Goal: Task Accomplishment & Management: Use online tool/utility

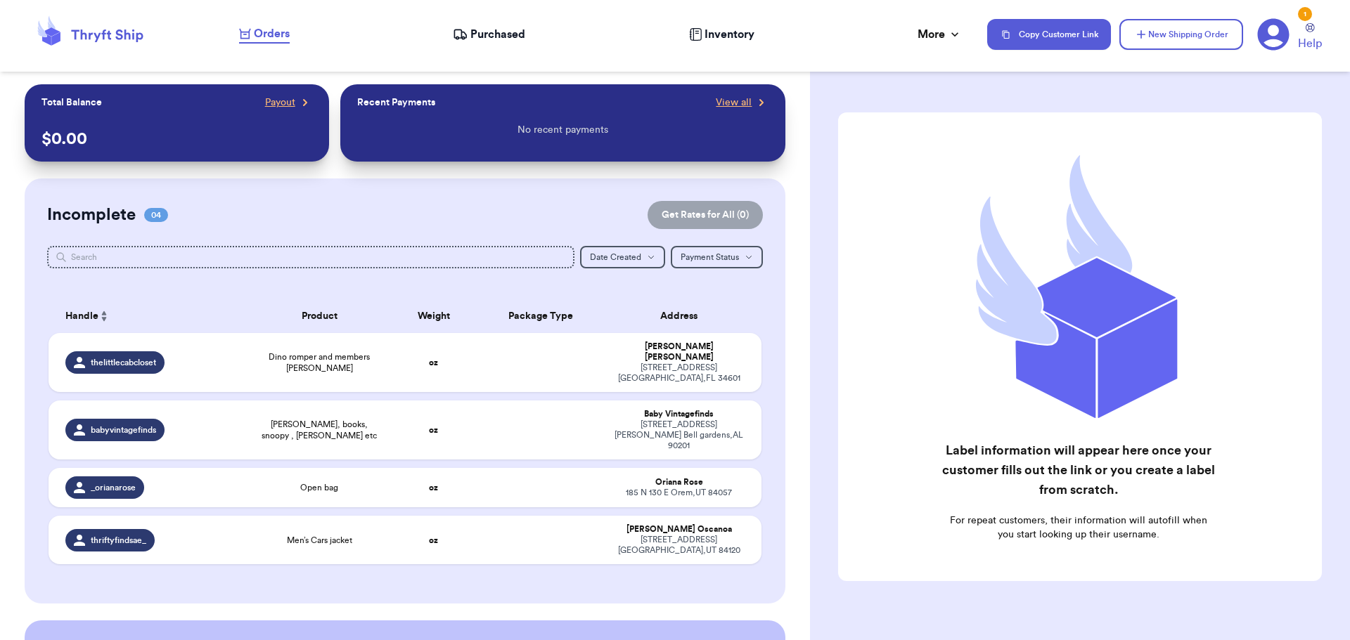
click at [492, 37] on span "Purchased" at bounding box center [497, 34] width 55 height 17
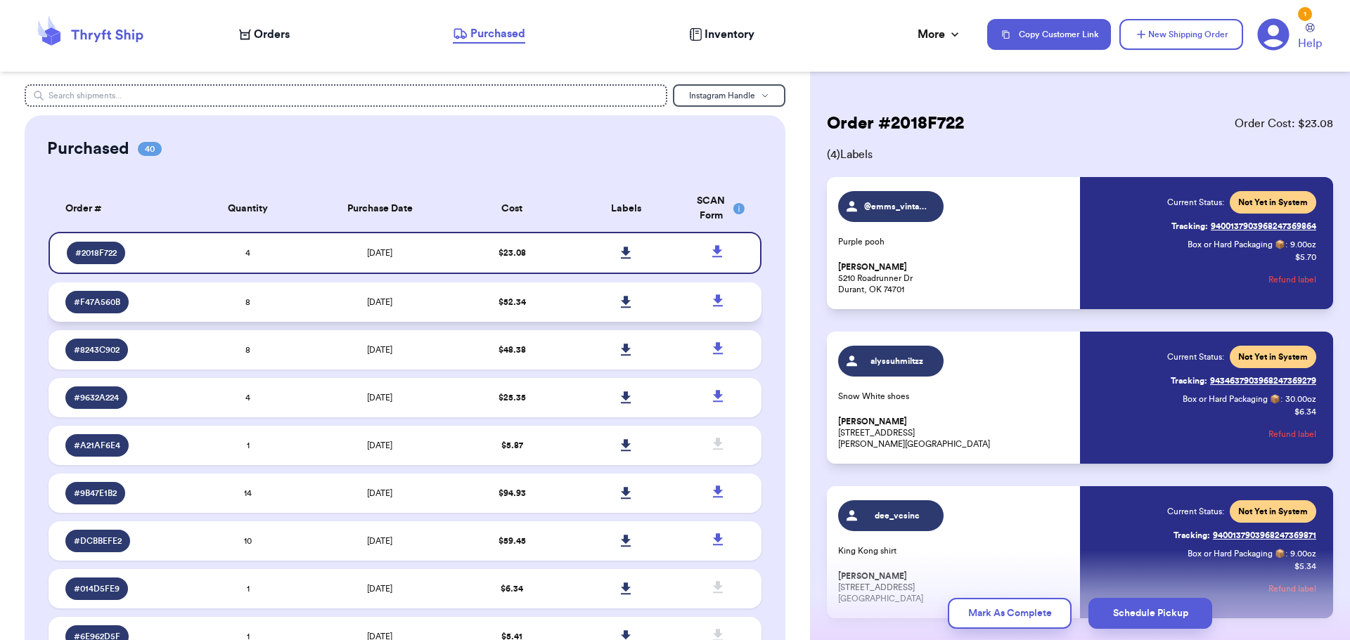
click at [423, 307] on td "[DATE]" at bounding box center [380, 302] width 150 height 39
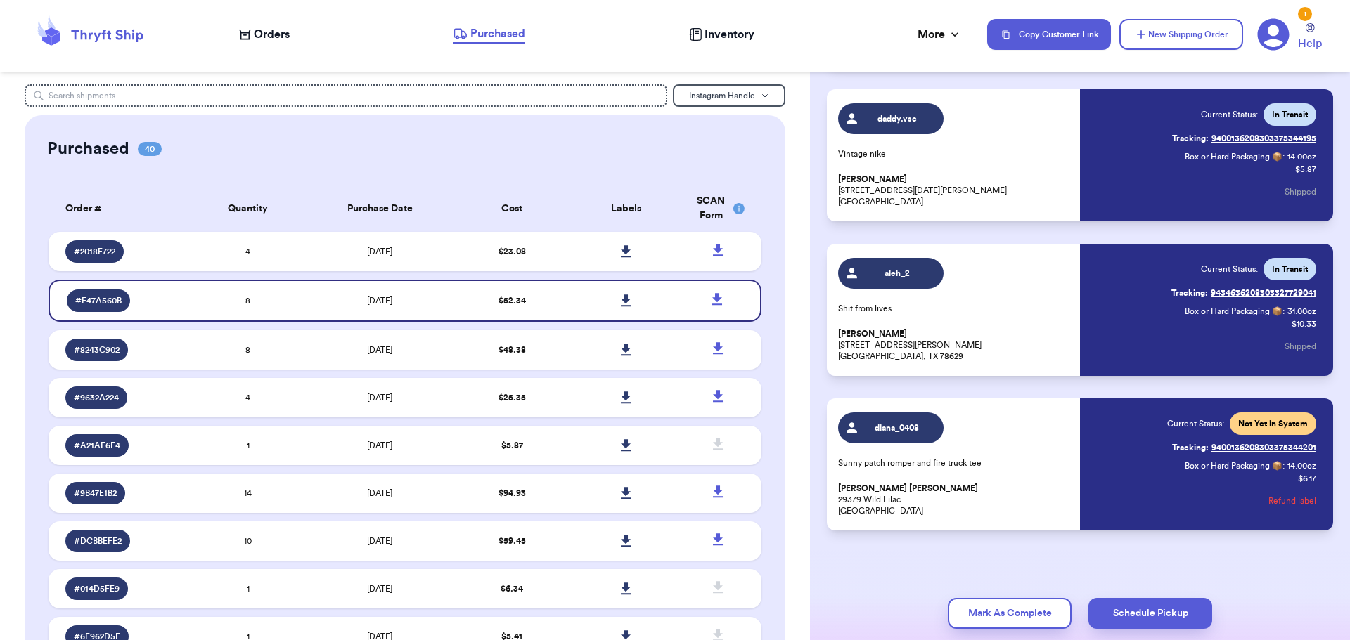
scroll to position [864, 0]
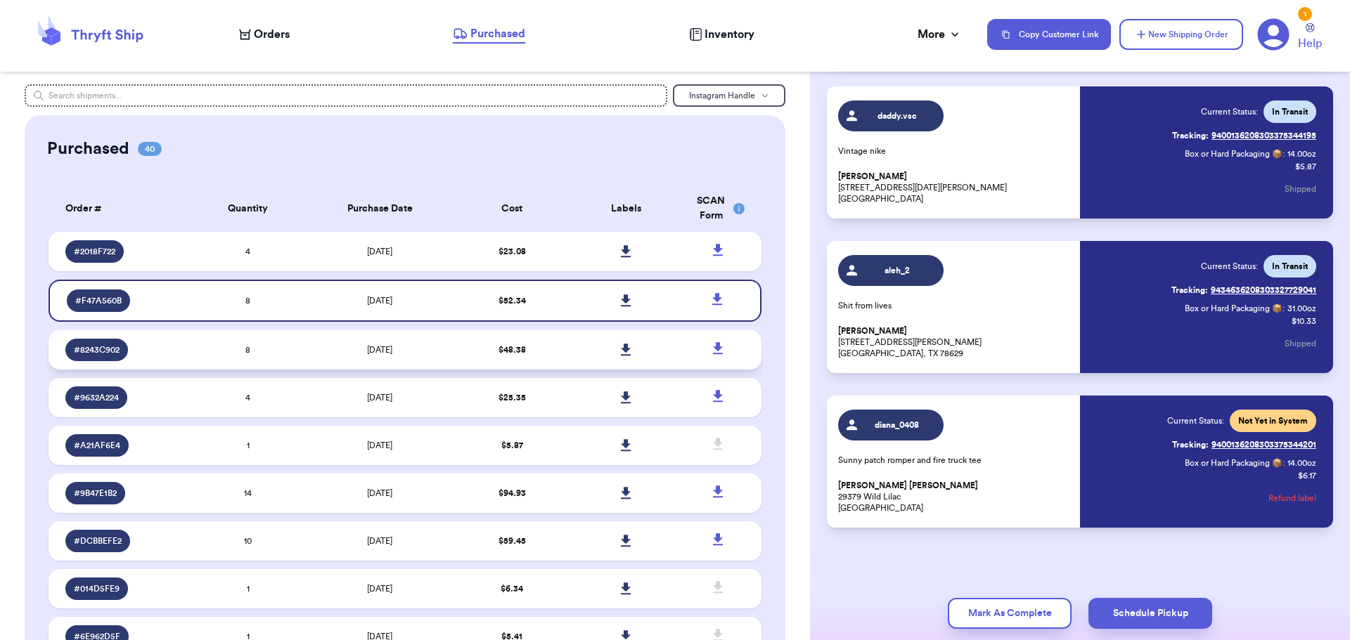
click at [455, 348] on td "$ 48.38" at bounding box center [512, 349] width 114 height 39
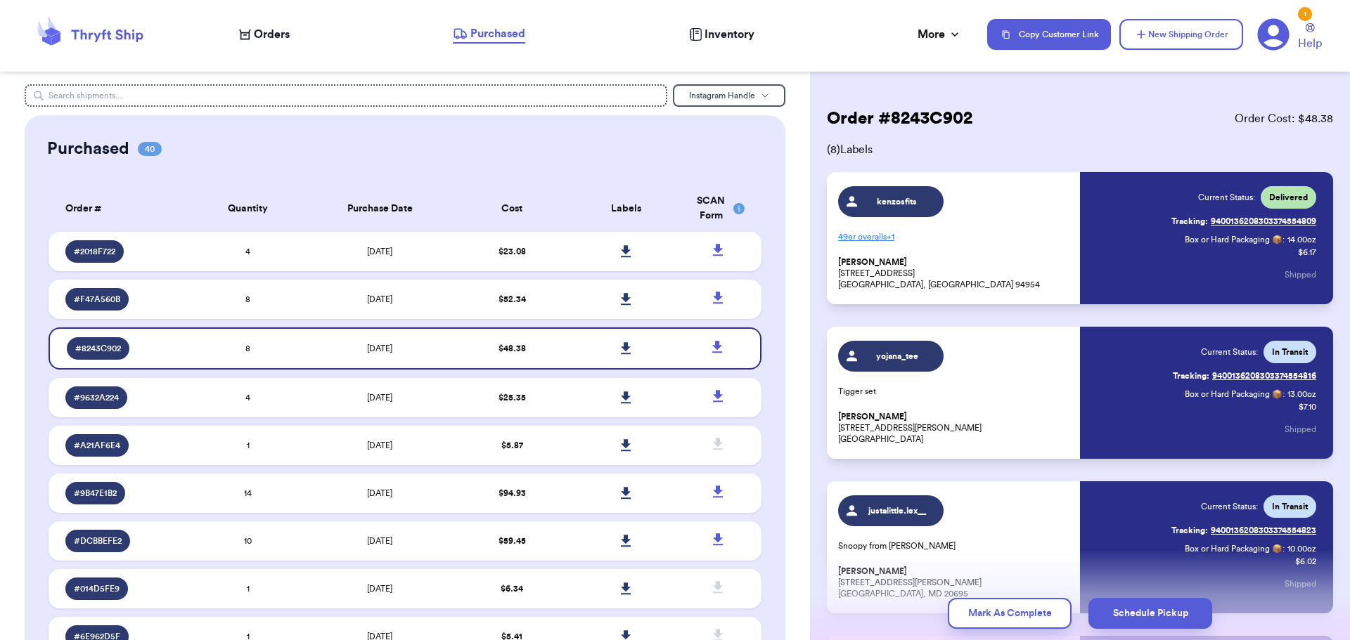
scroll to position [0, 0]
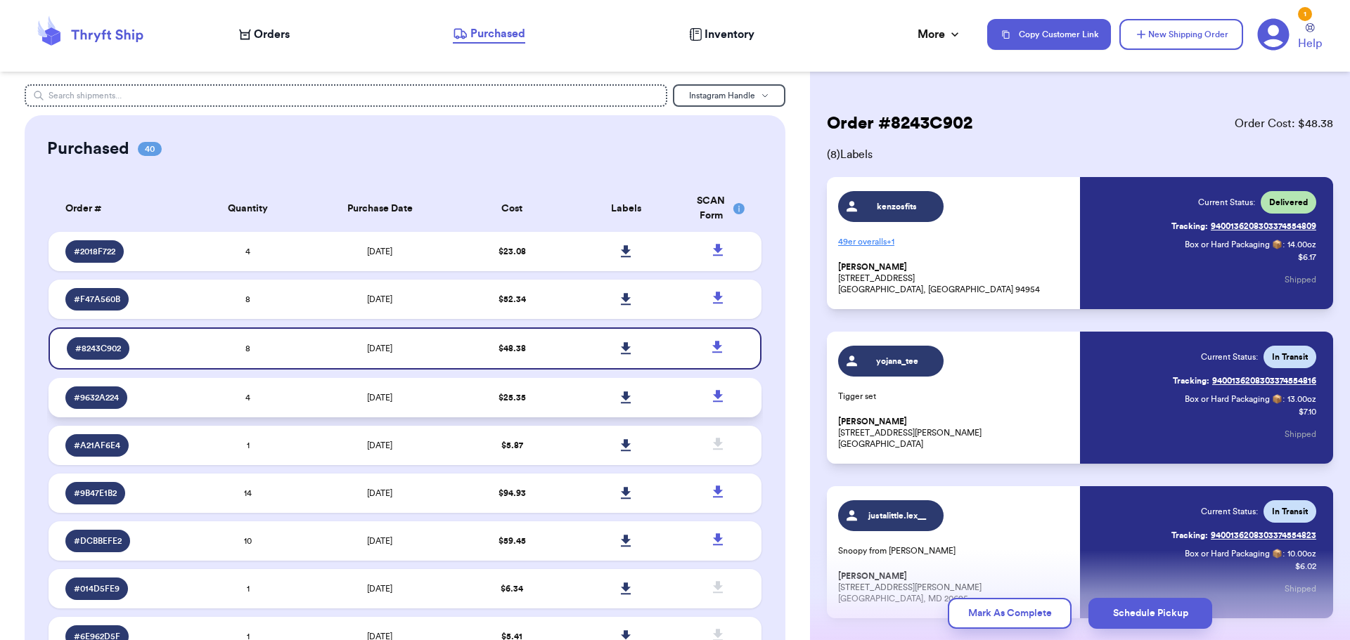
click at [467, 397] on td "$ 25.35" at bounding box center [512, 397] width 114 height 39
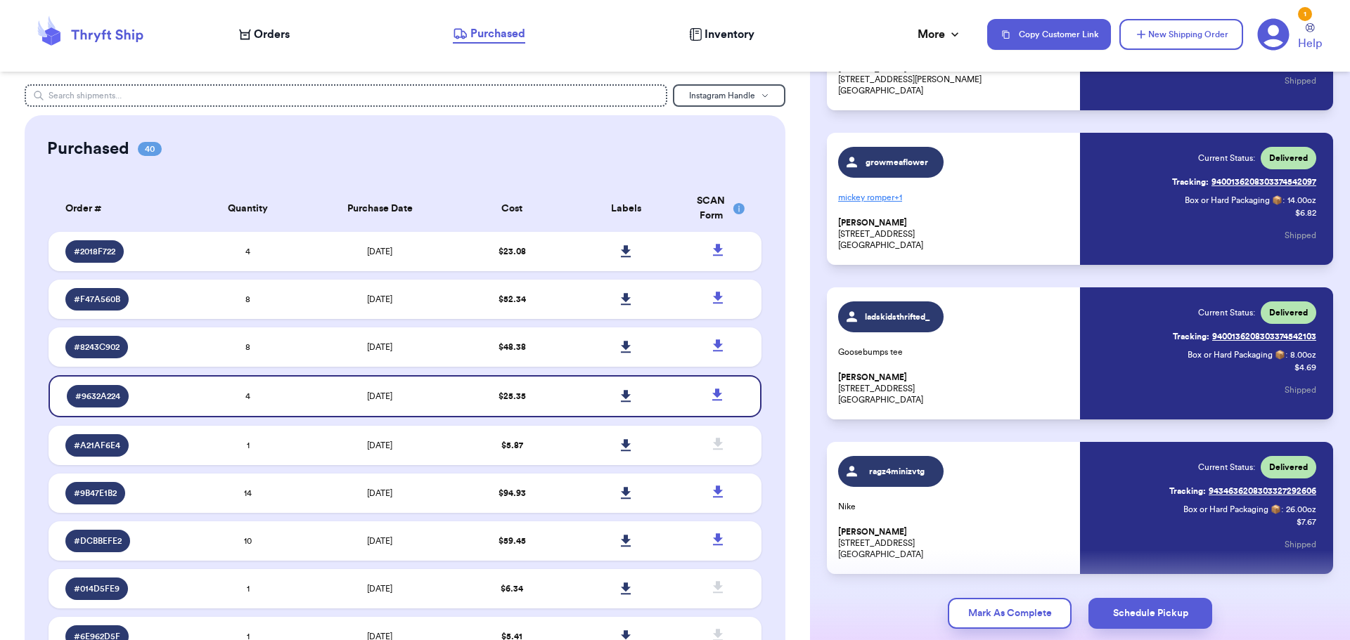
scroll to position [211, 0]
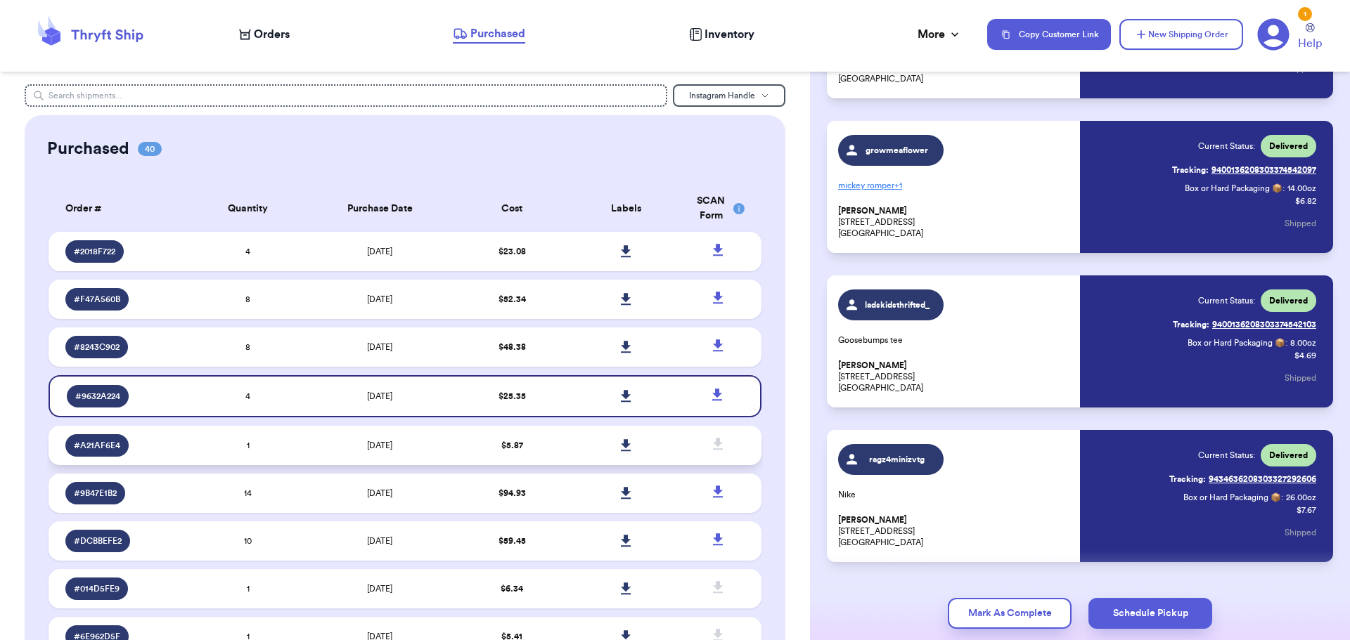
click at [424, 446] on td "[DATE]" at bounding box center [380, 445] width 150 height 39
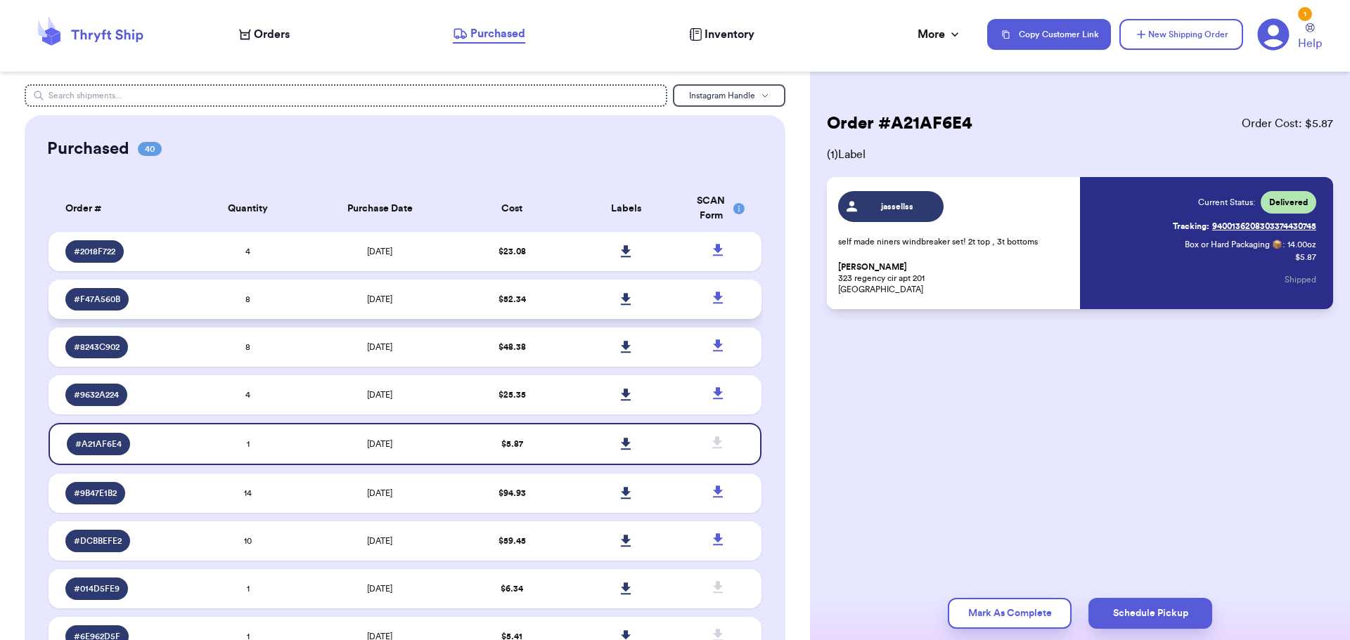
click at [446, 308] on td "[DATE]" at bounding box center [380, 299] width 150 height 39
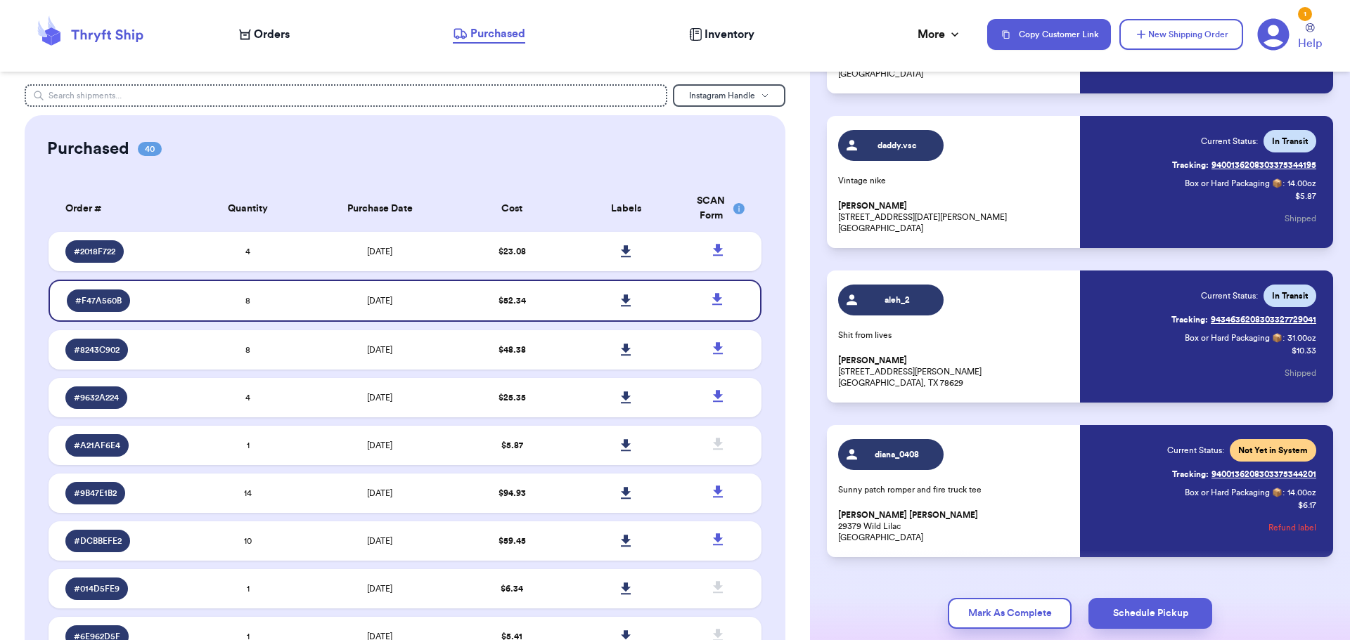
scroll to position [843, 0]
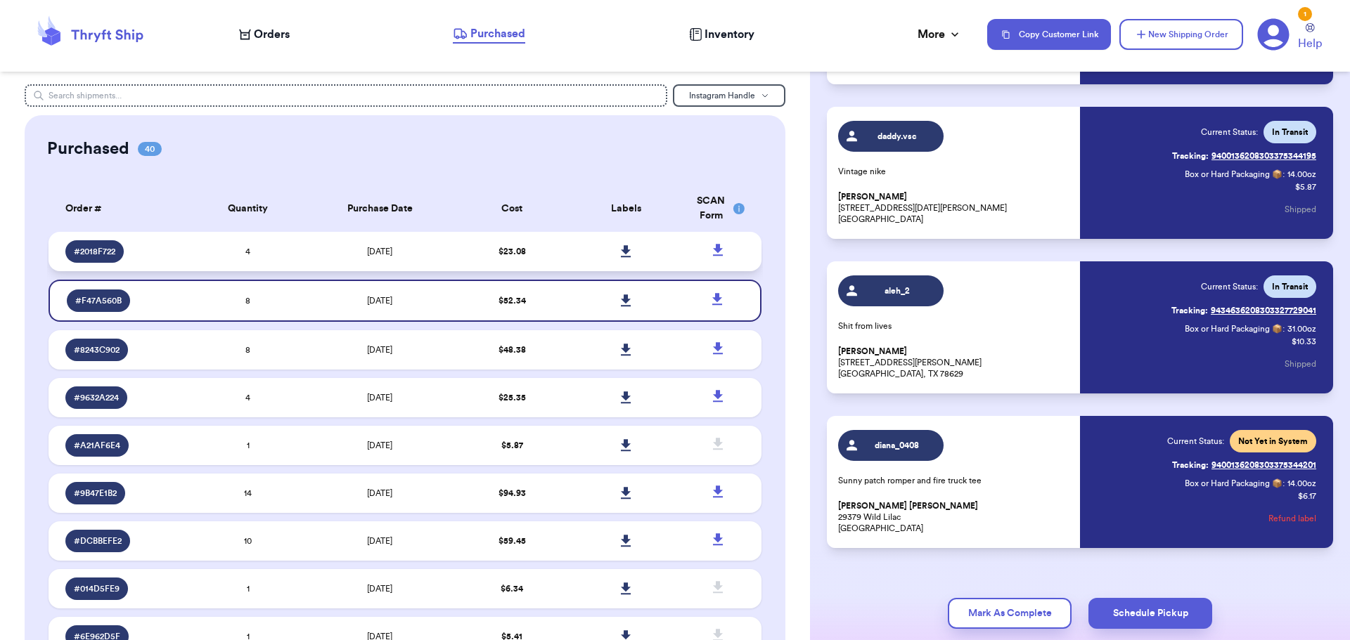
click at [287, 264] on td "4" at bounding box center [248, 251] width 114 height 39
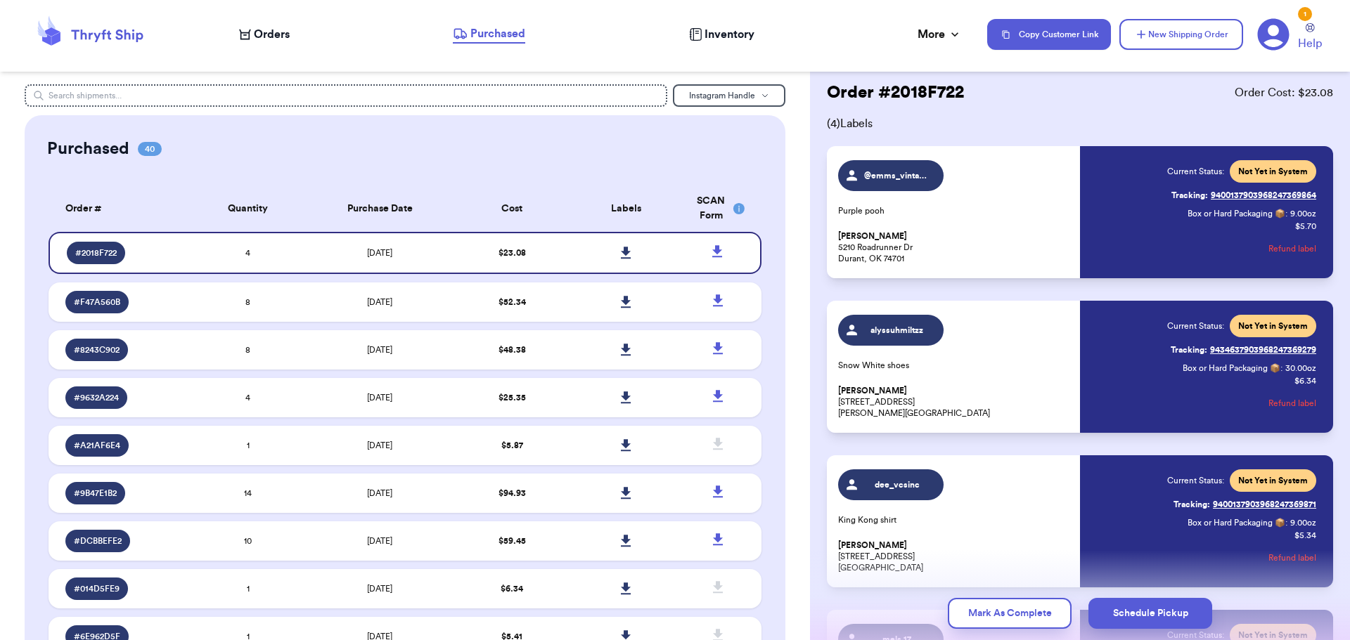
scroll to position [0, 0]
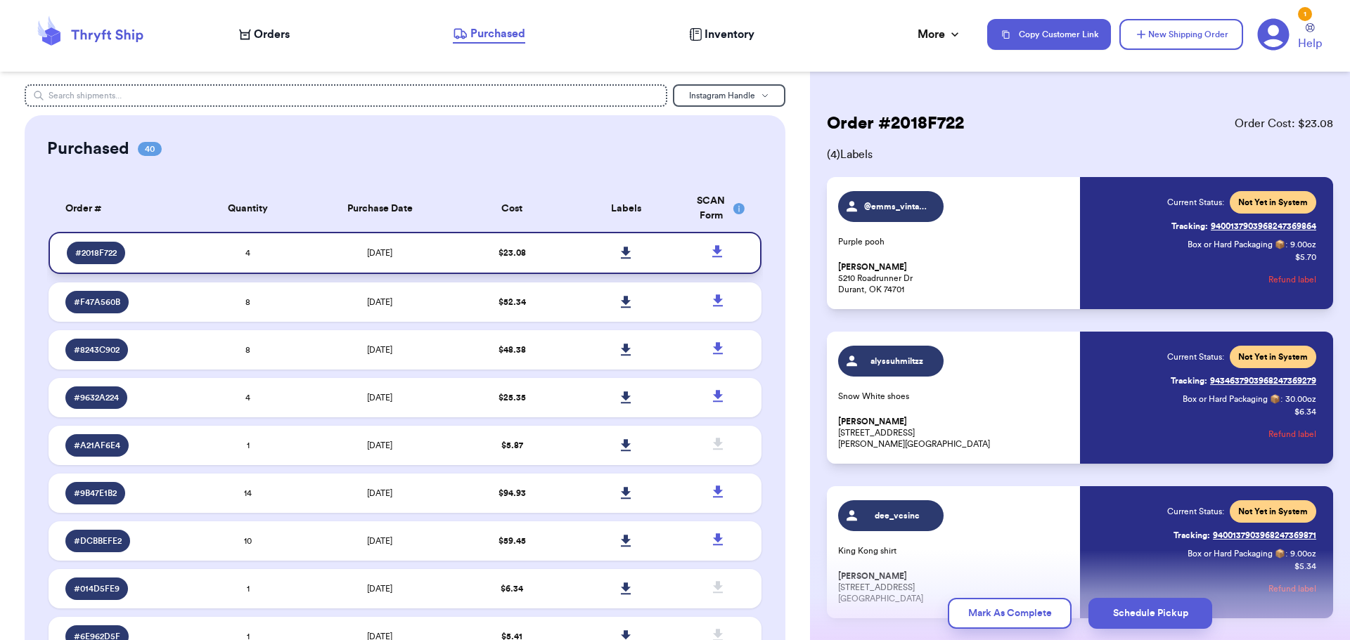
click at [621, 251] on icon at bounding box center [626, 253] width 10 height 12
click at [280, 39] on span "Orders" at bounding box center [272, 34] width 36 height 17
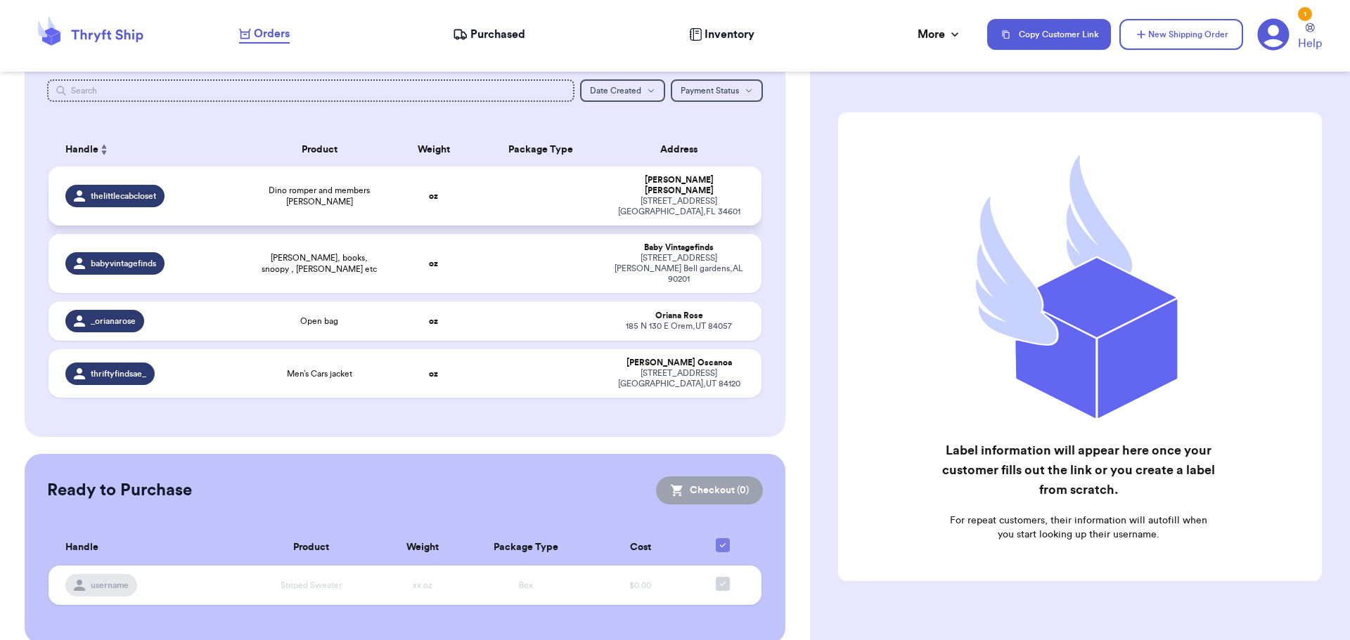
click at [477, 184] on td at bounding box center [540, 196] width 129 height 59
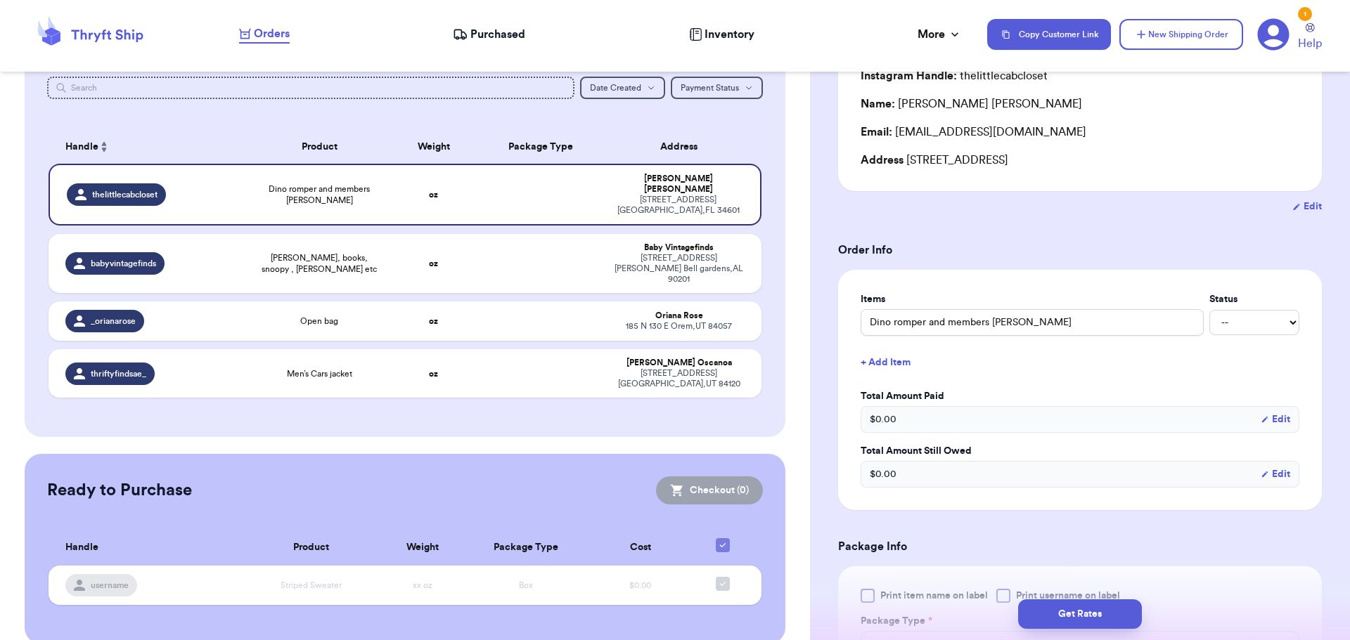
scroll to position [141, 0]
click at [895, 355] on button "+ Add Item" at bounding box center [1080, 359] width 450 height 31
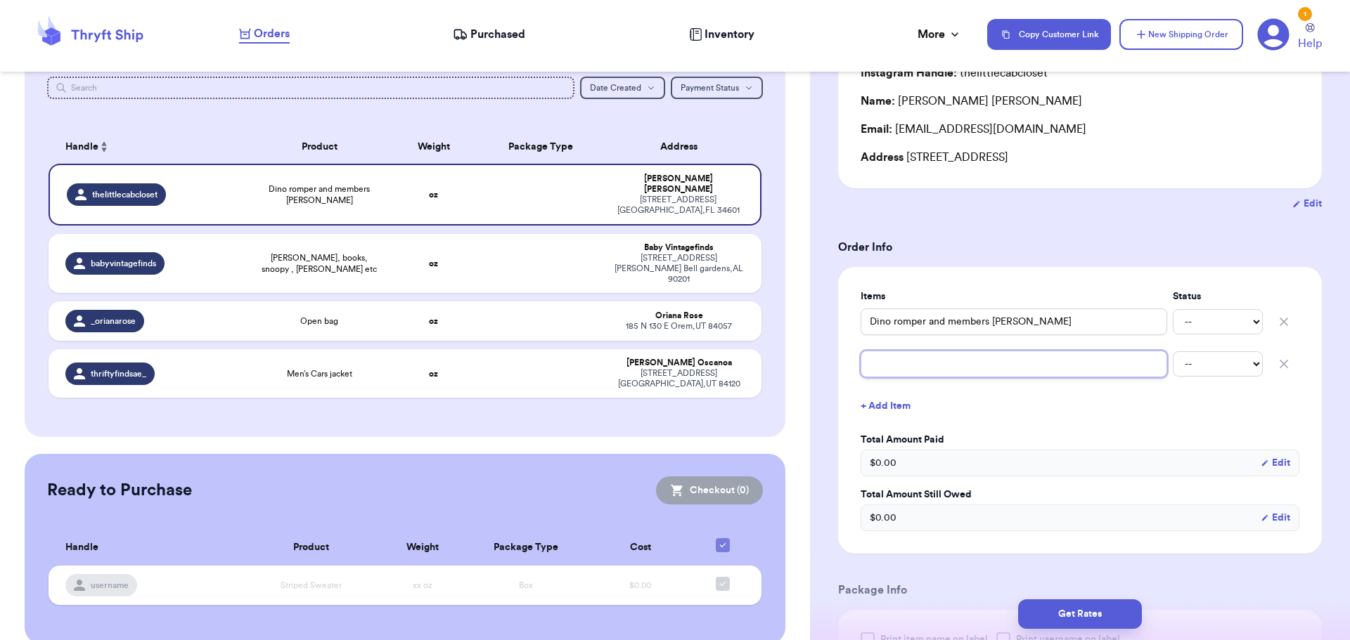
click at [899, 372] on input "text" at bounding box center [1013, 364] width 306 height 27
click at [1034, 243] on h3 "Order Info" at bounding box center [1080, 247] width 484 height 17
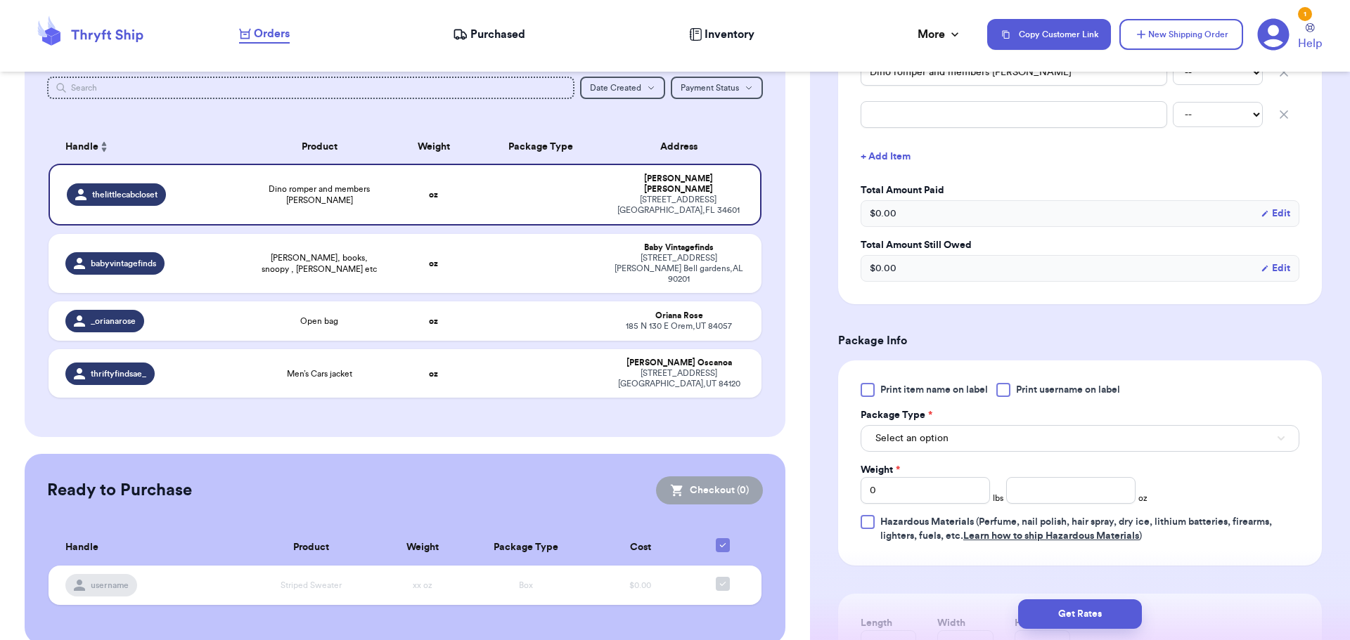
scroll to position [422, 0]
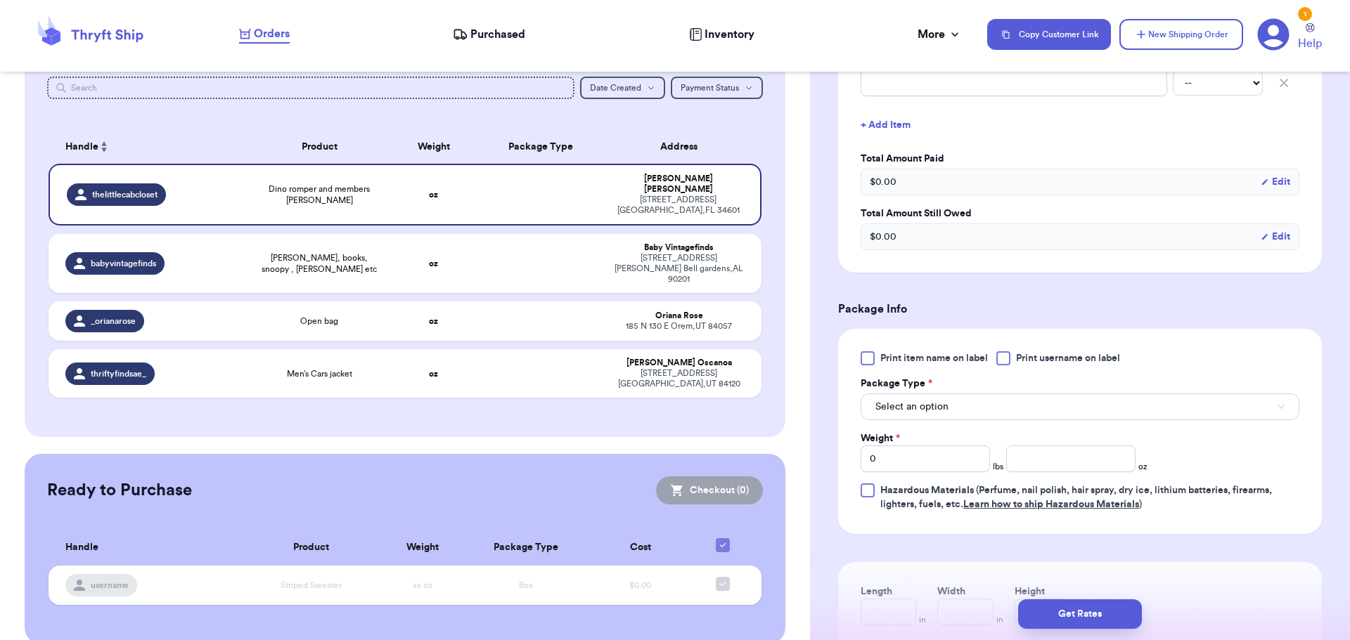
click at [1006, 354] on div at bounding box center [1003, 358] width 14 height 14
click at [0, 0] on input "Print username on label" at bounding box center [0, 0] width 0 height 0
click at [988, 410] on button "Select an option" at bounding box center [1079, 407] width 439 height 27
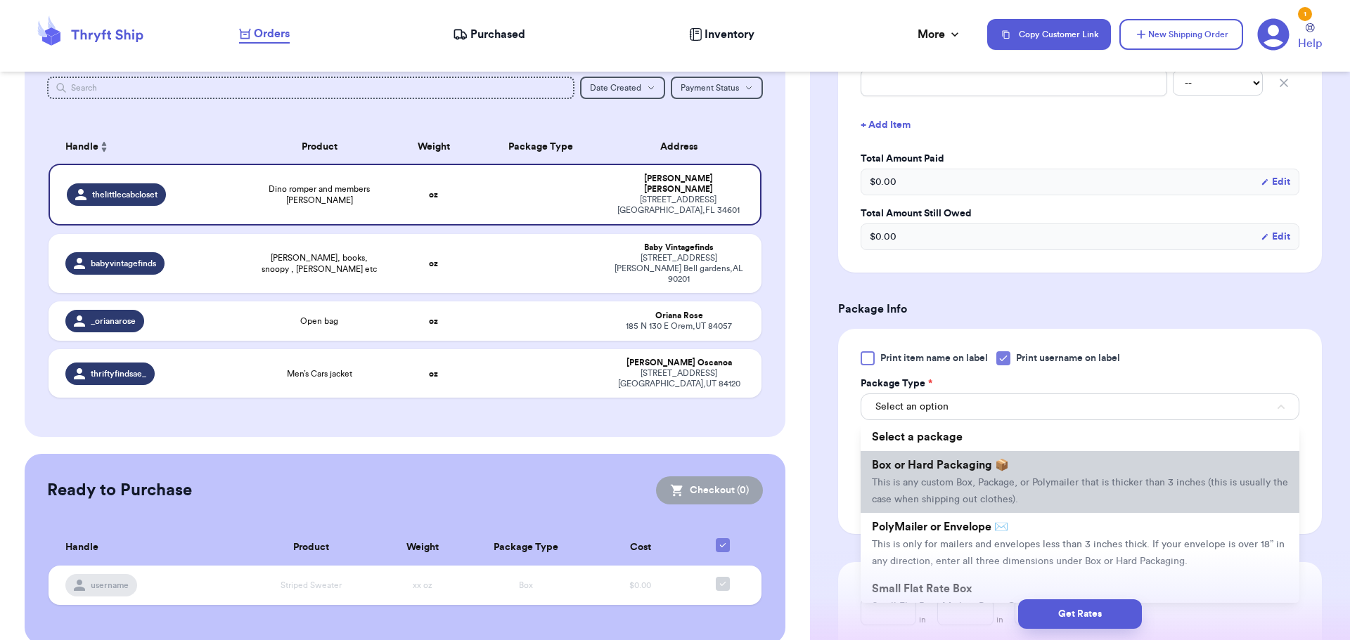
drag, startPoint x: 983, startPoint y: 478, endPoint x: 1000, endPoint y: 477, distance: 17.6
click at [982, 478] on span "This is any custom Box, Package, or Polymailer that is thicker than 3 inches (t…" at bounding box center [1080, 491] width 416 height 27
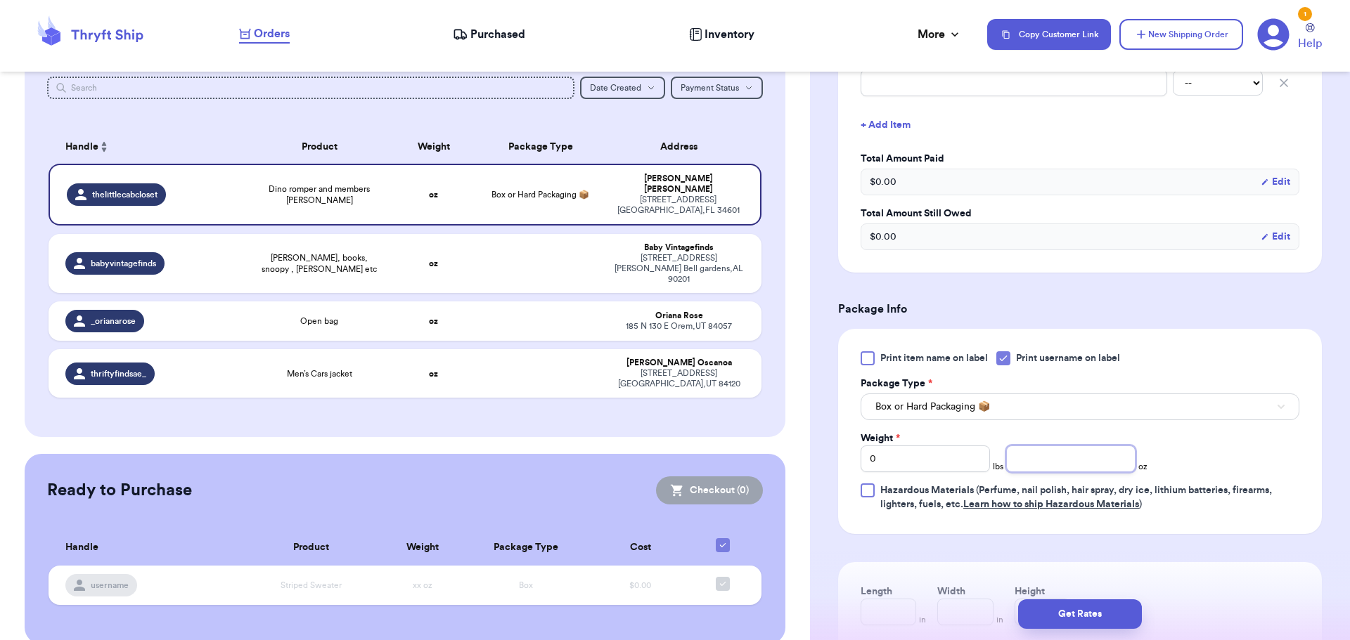
click at [1049, 455] on input "number" at bounding box center [1070, 459] width 129 height 27
type input "15"
click at [1113, 613] on button "Get Rates" at bounding box center [1080, 615] width 124 height 30
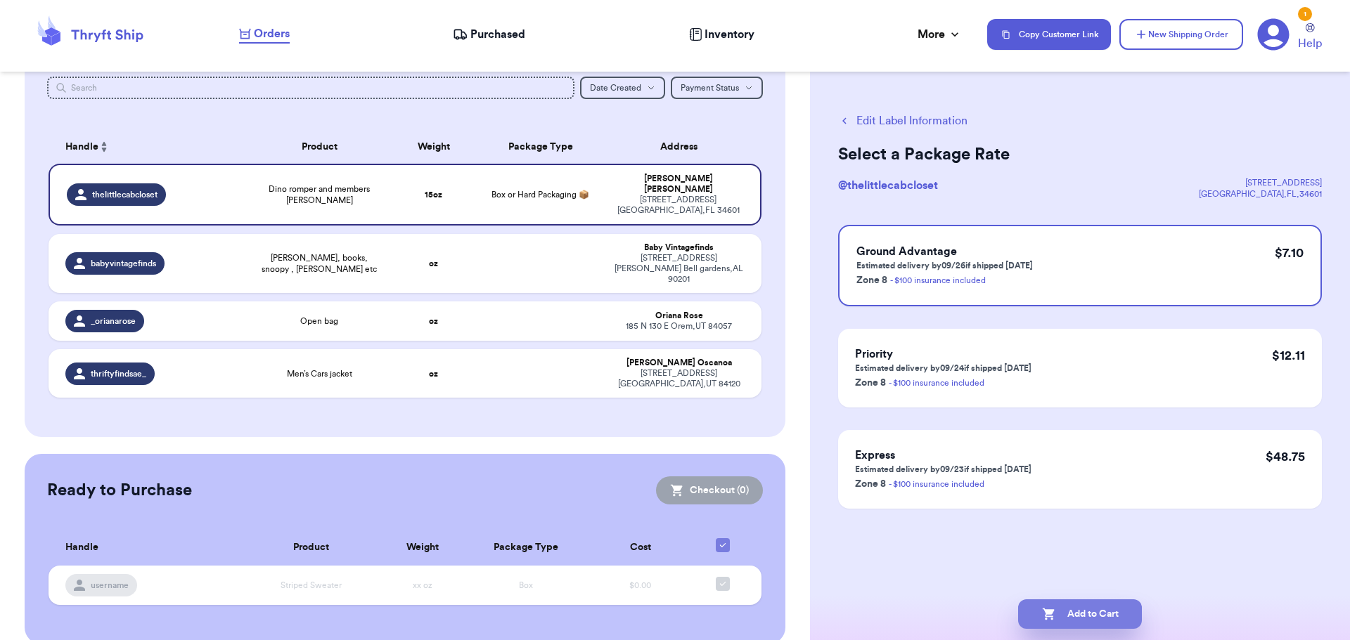
click at [1084, 615] on button "Add to Cart" at bounding box center [1080, 615] width 124 height 30
checkbox input "true"
